Goal: Navigation & Orientation: Find specific page/section

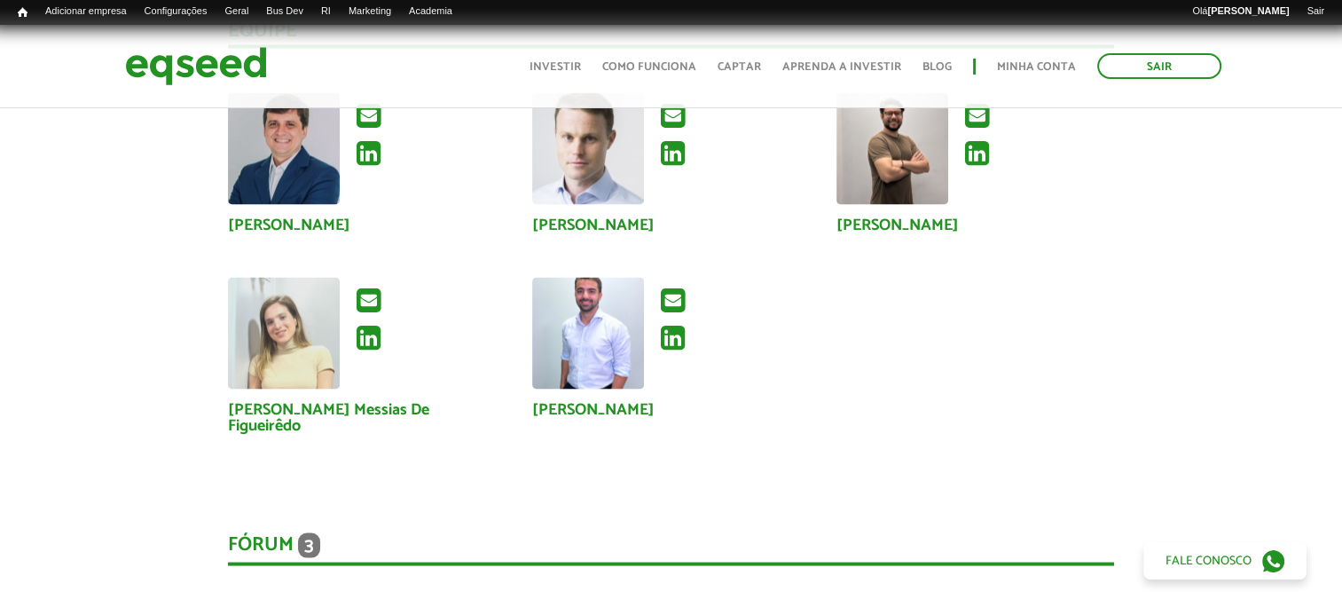
scroll to position [3372, 0]
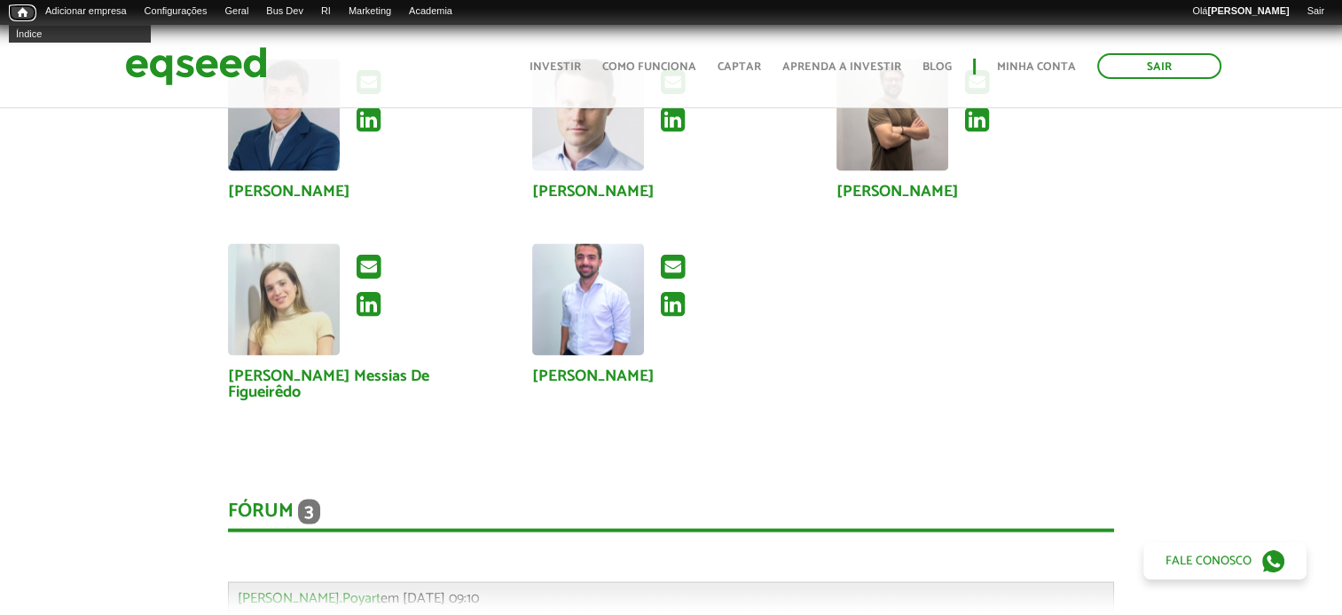
click at [20, 11] on span "Início" at bounding box center [23, 12] width 10 height 12
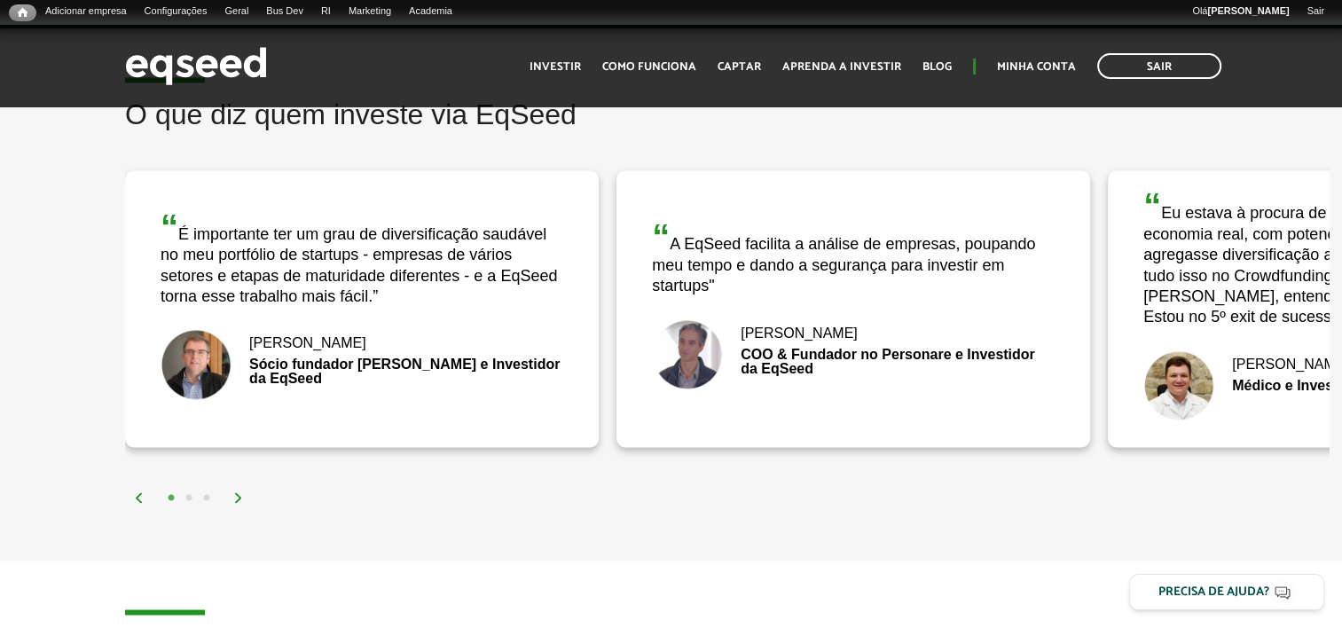
scroll to position [3017, 0]
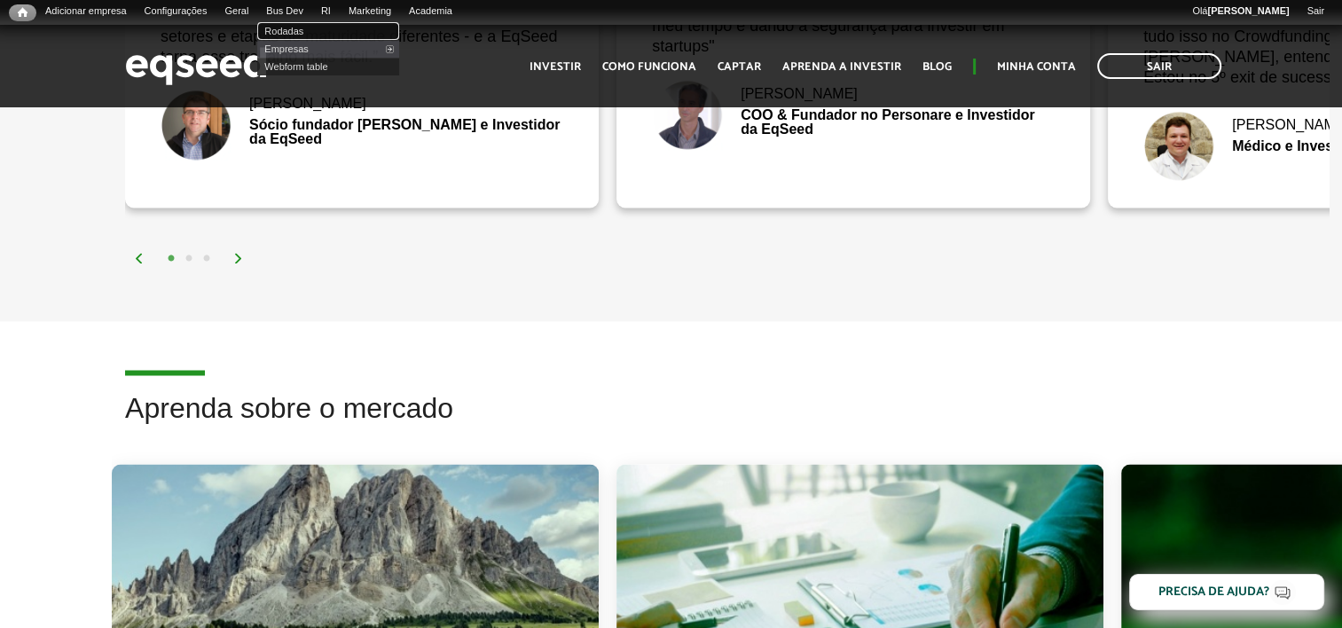
click at [299, 33] on link "Rodadas" at bounding box center [328, 31] width 142 height 18
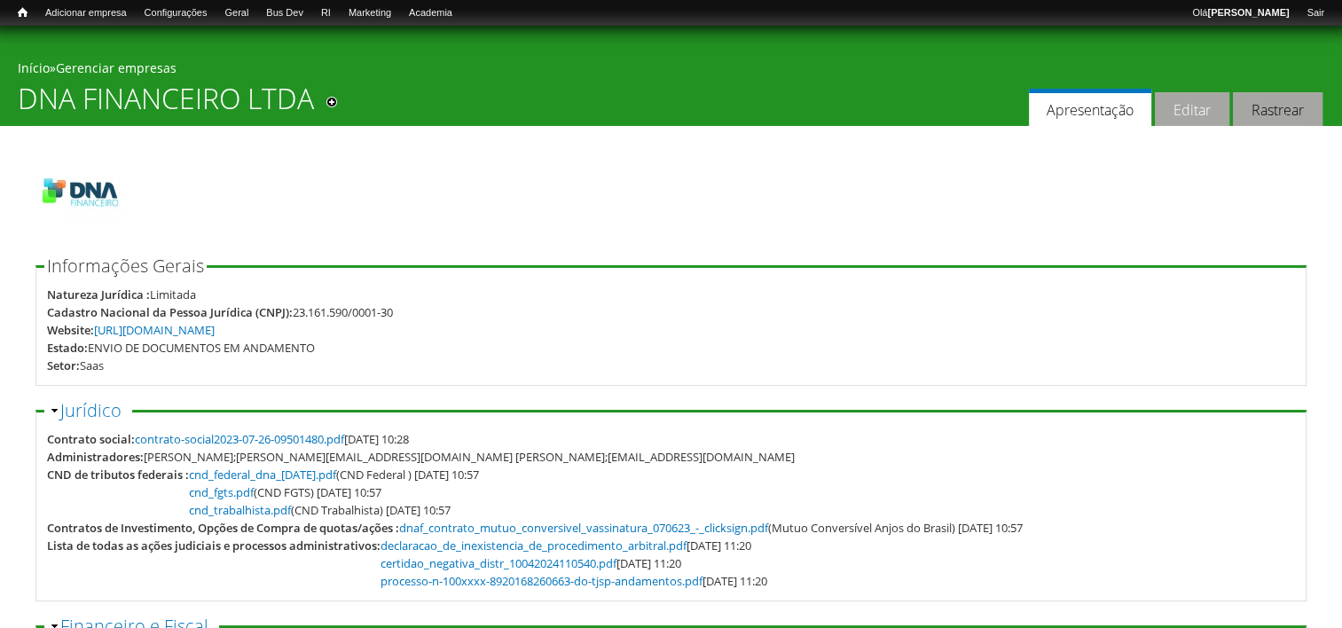
click at [1185, 112] on link "Editar" at bounding box center [1192, 109] width 75 height 35
